Goal: Book appointment/travel/reservation

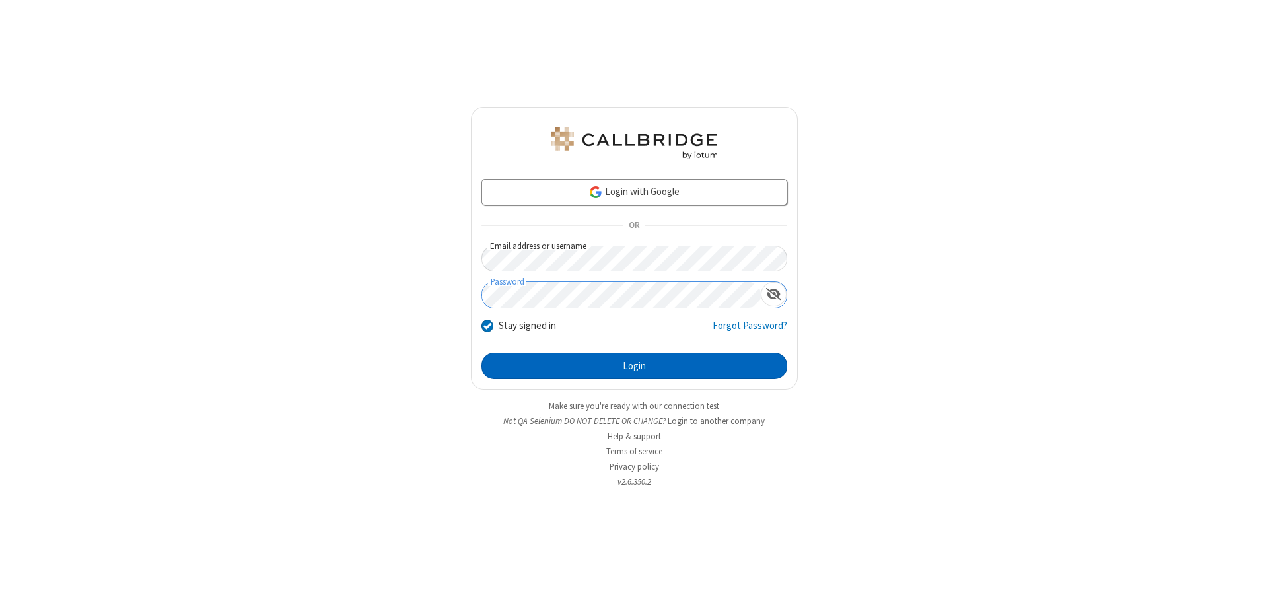
click at [634, 366] on button "Login" at bounding box center [635, 366] width 306 height 26
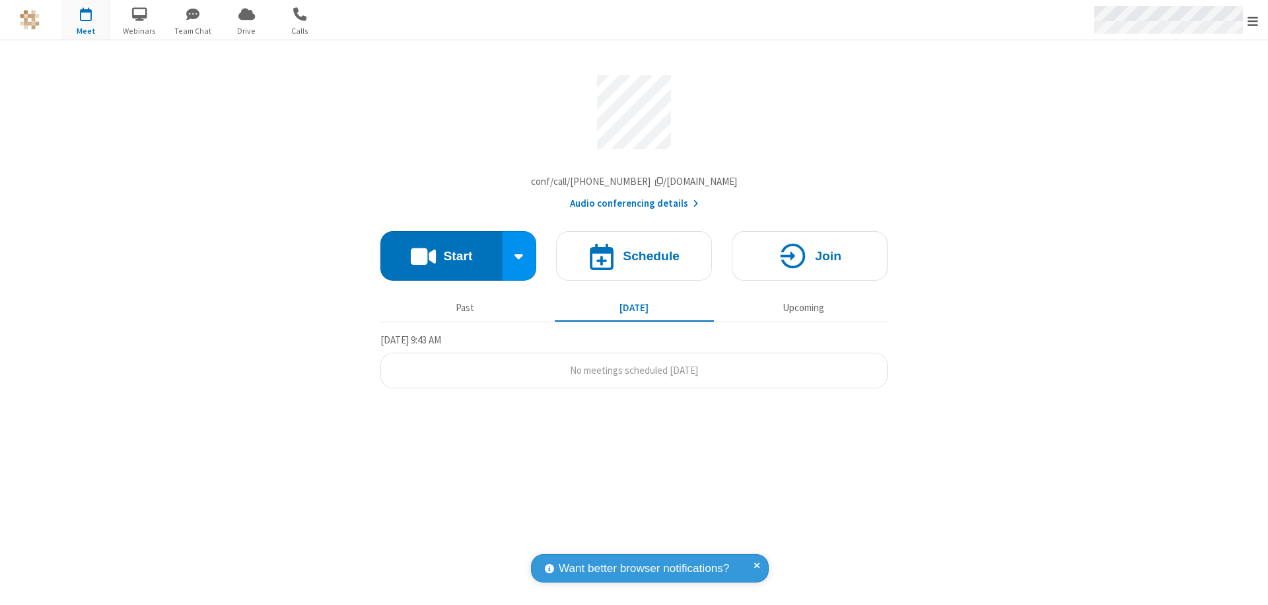
click at [1253, 20] on span "Open menu" at bounding box center [1253, 21] width 11 height 13
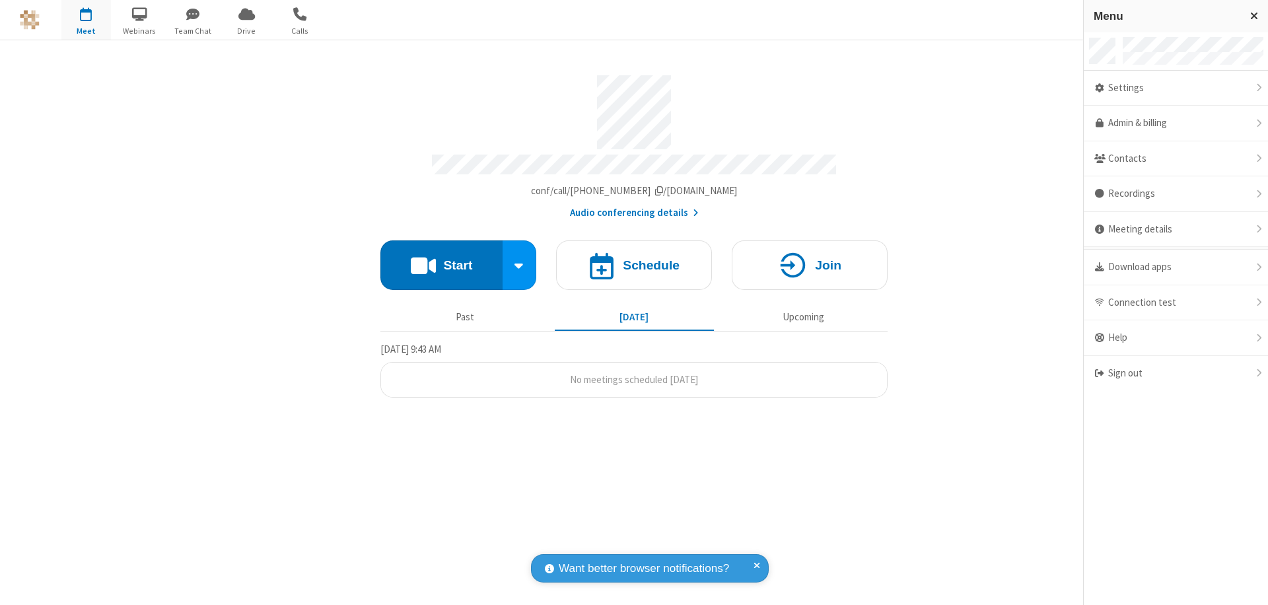
click at [86, 20] on span "button" at bounding box center [86, 14] width 50 height 22
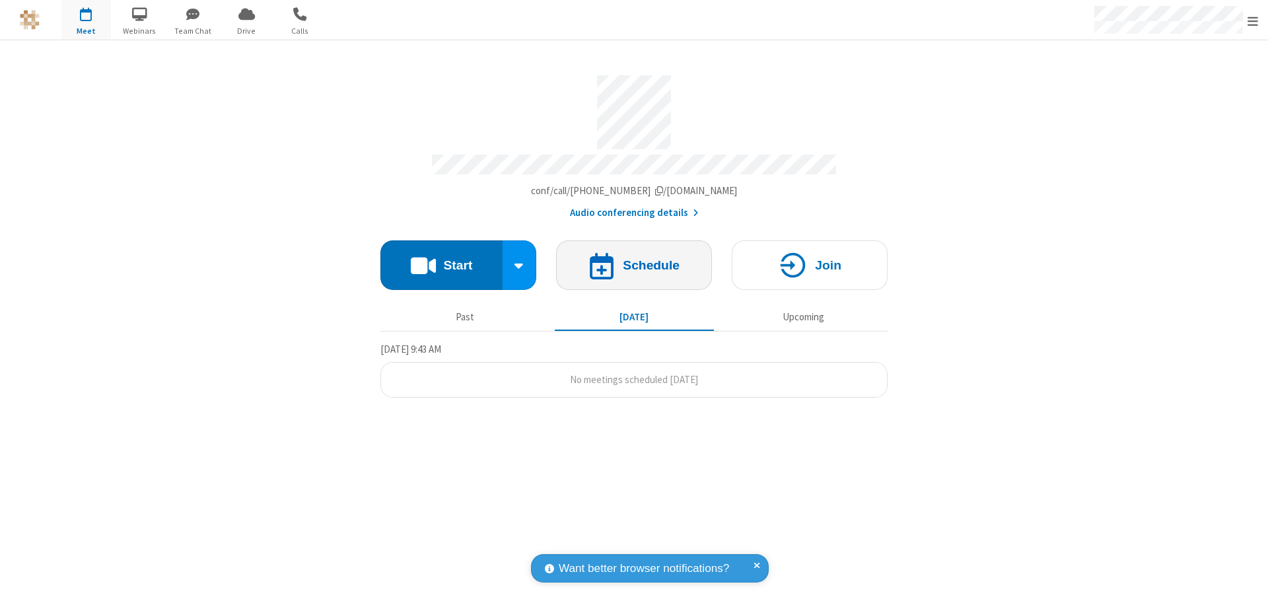
click at [634, 259] on h4 "Schedule" at bounding box center [651, 265] width 57 height 13
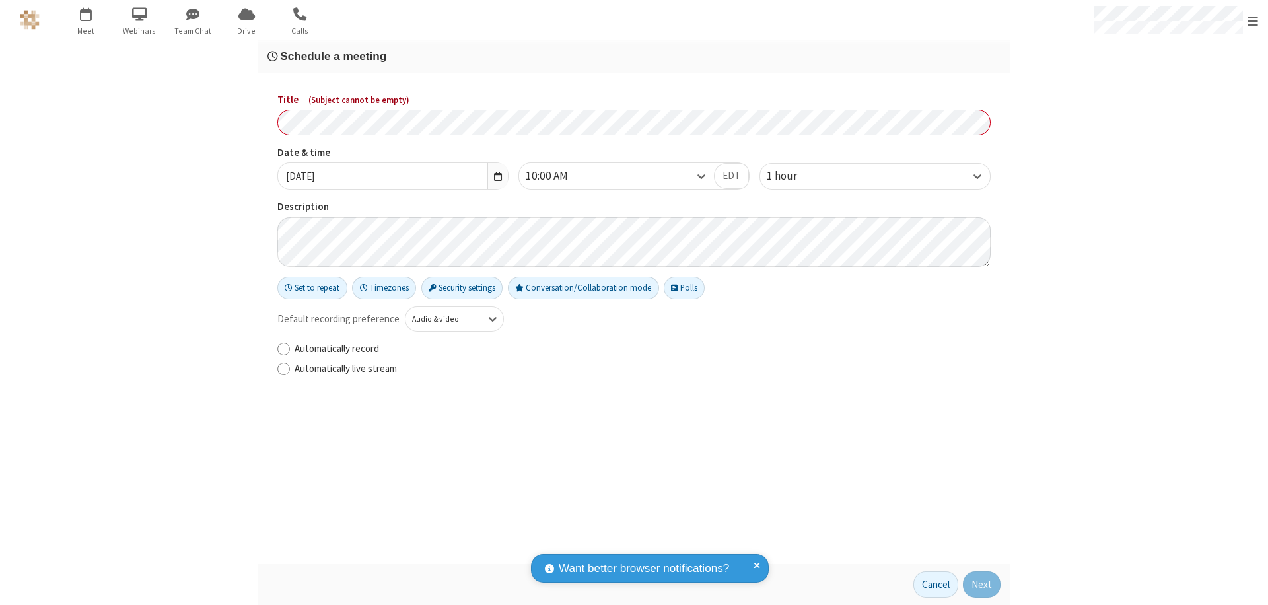
click at [634, 56] on h3 "Schedule a meeting" at bounding box center [634, 56] width 733 height 13
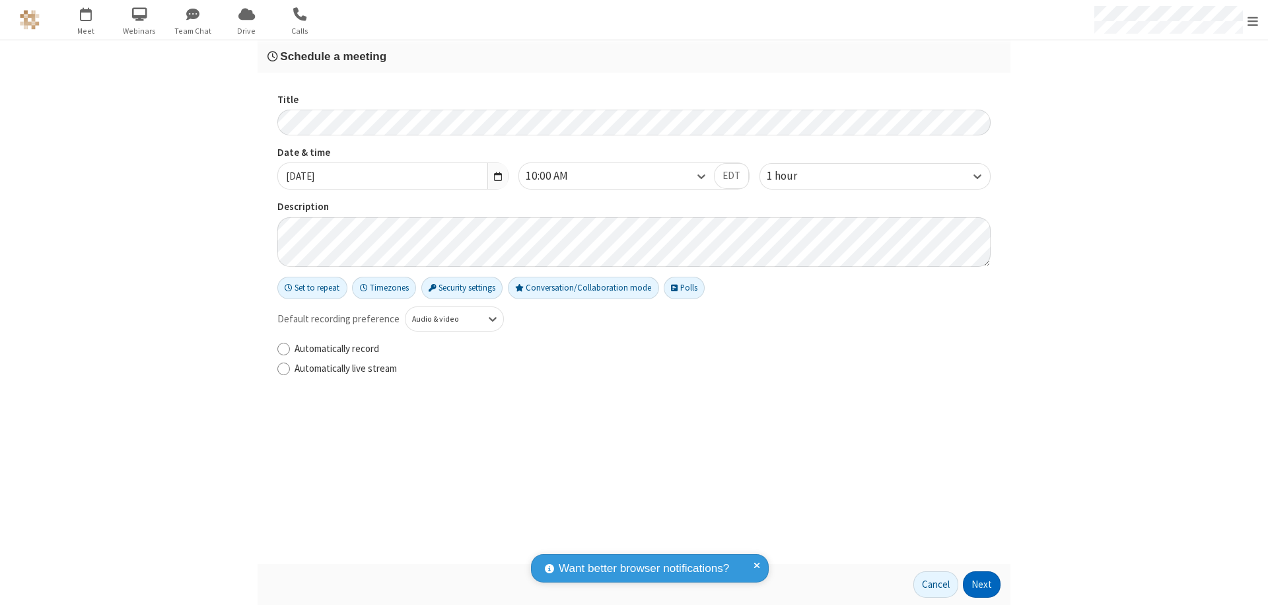
click at [982, 585] on button "Next" at bounding box center [982, 584] width 38 height 26
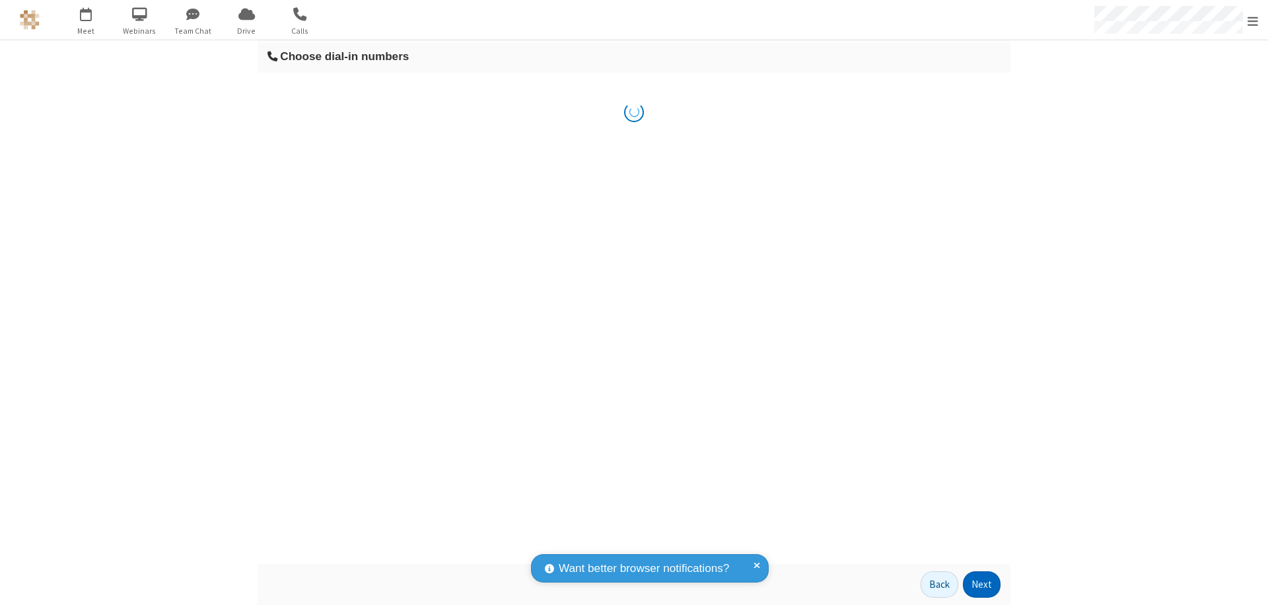
click at [982, 585] on button "Next" at bounding box center [982, 584] width 38 height 26
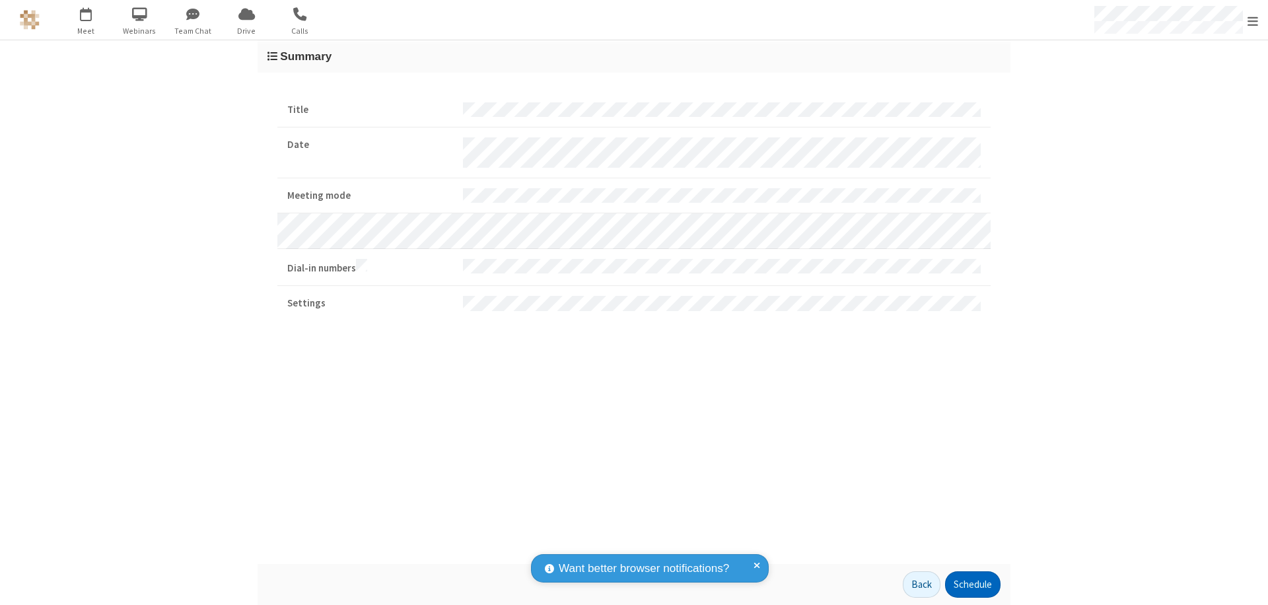
click at [972, 585] on button "Schedule" at bounding box center [972, 584] width 55 height 26
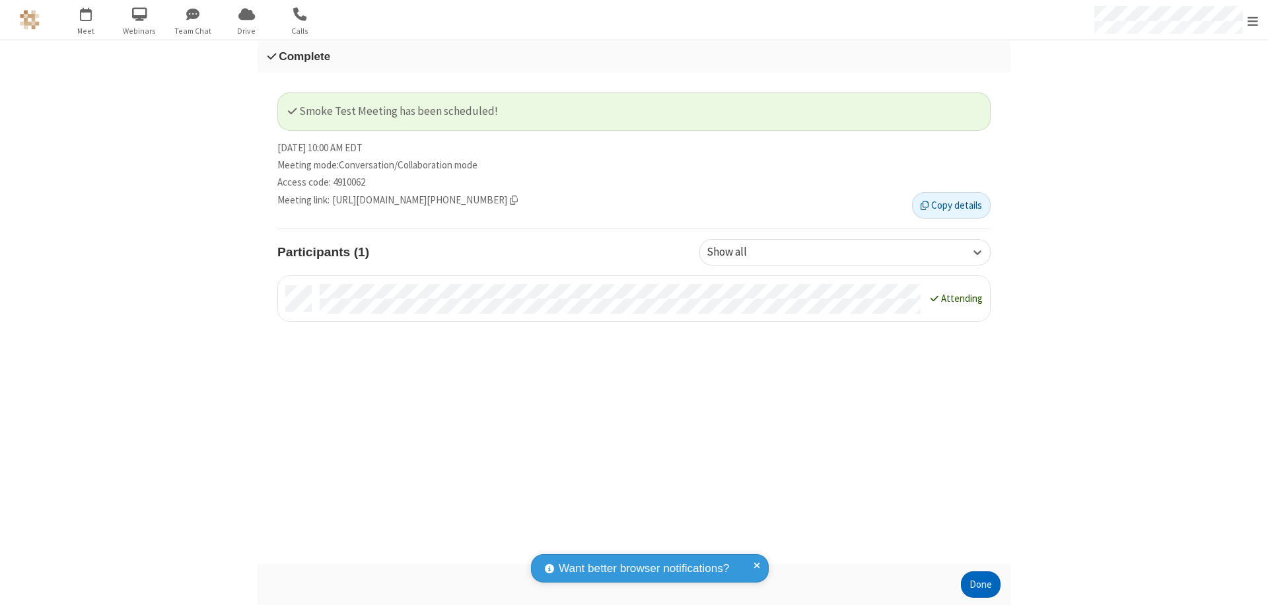
click at [981, 585] on button "Done" at bounding box center [981, 584] width 40 height 26
